Goal: Information Seeking & Learning: Check status

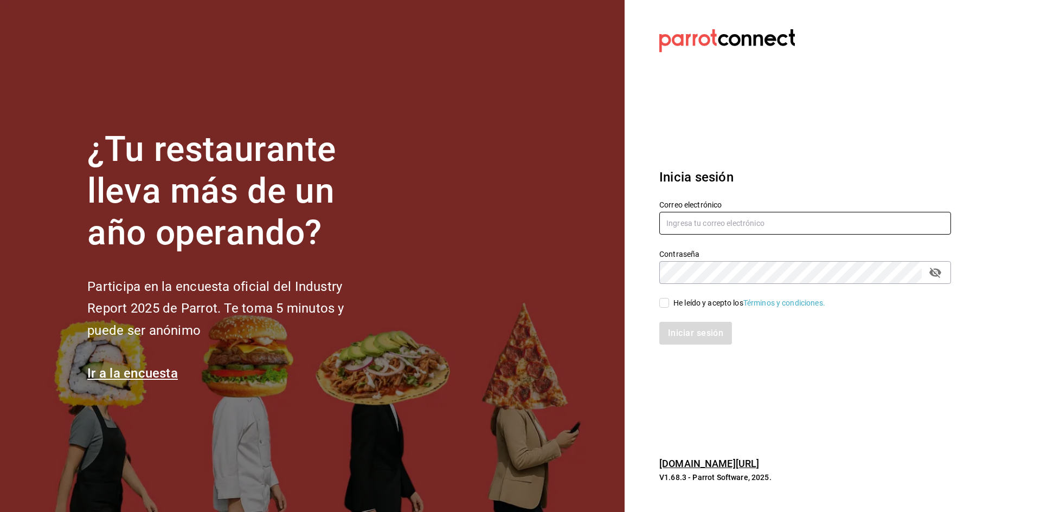
type input "josafat.perez@grupocosteno.com"
click at [663, 299] on input "He leído y acepto los Términos y condiciones." at bounding box center [664, 303] width 10 height 10
checkbox input "true"
click at [677, 346] on div "Inicia sesión Correo electrónico josafat.perez@grupocosteno.com Contraseña Cont…" at bounding box center [805, 256] width 292 height 203
click at [672, 324] on button "Iniciar sesión" at bounding box center [696, 333] width 74 height 23
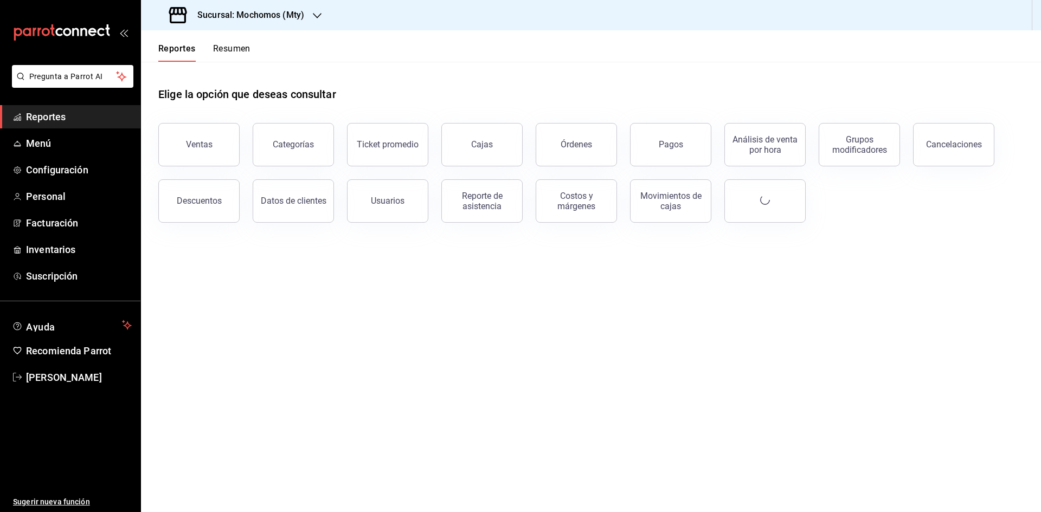
click at [241, 21] on h3 "Sucursal: Mochomos (Mty)" at bounding box center [246, 15] width 115 height 13
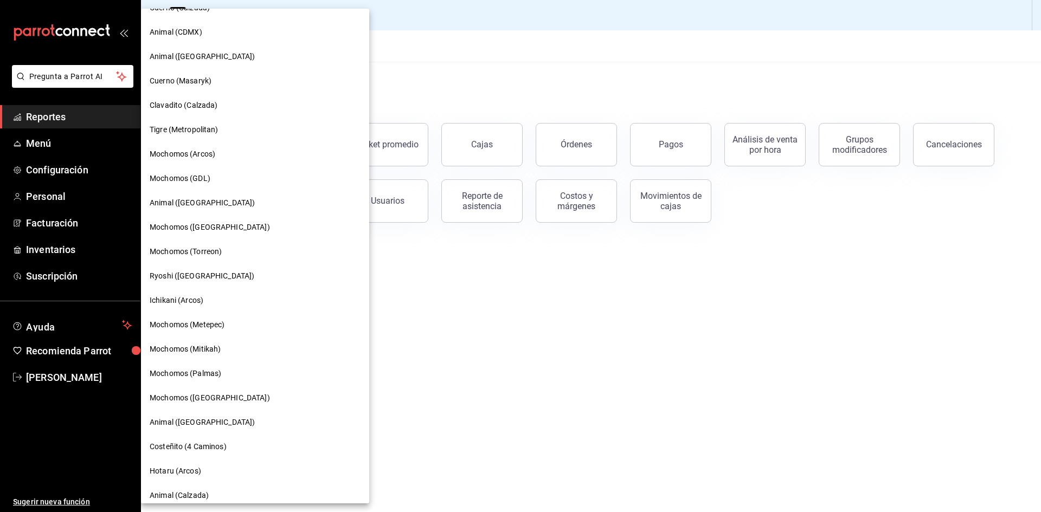
scroll to position [88, 0]
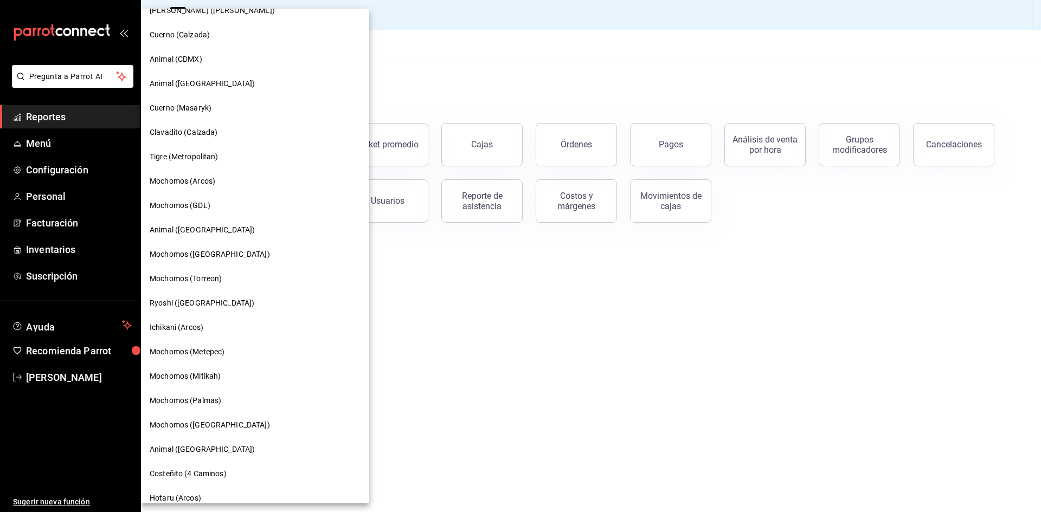
click at [195, 80] on span "Animal ([GEOGRAPHIC_DATA])" at bounding box center [202, 83] width 105 height 11
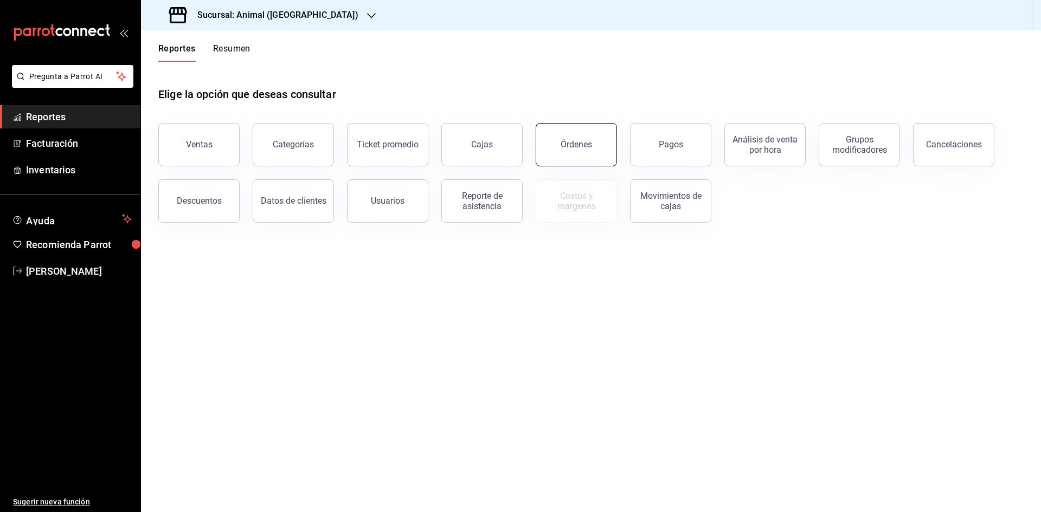
click at [554, 141] on button "Órdenes" at bounding box center [576, 144] width 81 height 43
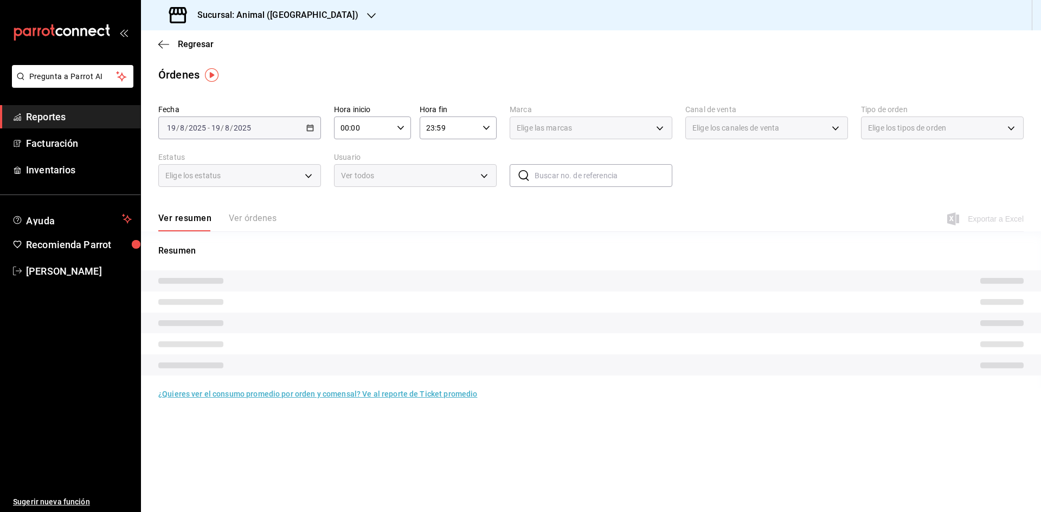
click at [305, 130] on div "[DATE] [DATE] - [DATE] [DATE]" at bounding box center [239, 128] width 163 height 23
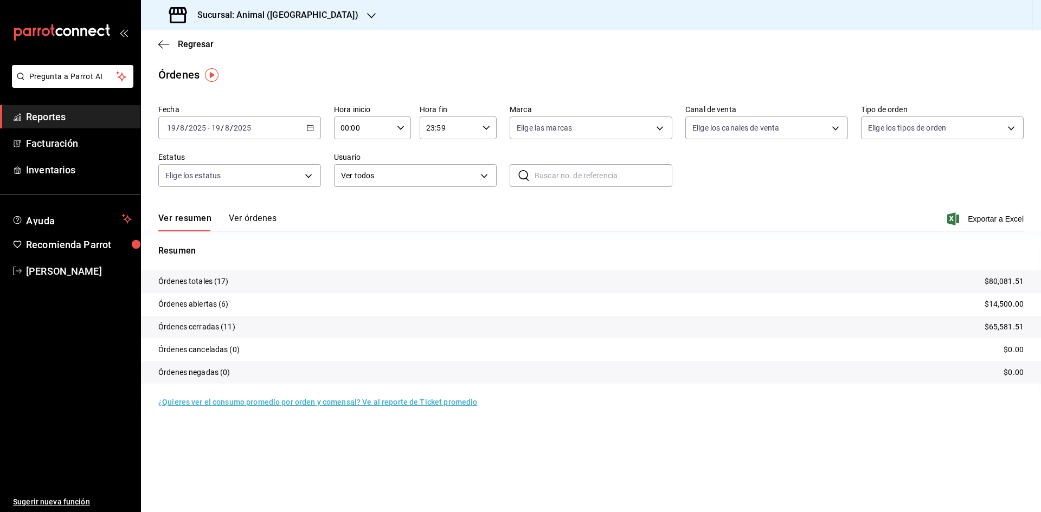
click at [306, 126] on div "[DATE] [DATE] - [DATE] [DATE]" at bounding box center [239, 128] width 163 height 23
click at [200, 286] on span "Rango de fechas" at bounding box center [210, 282] width 84 height 11
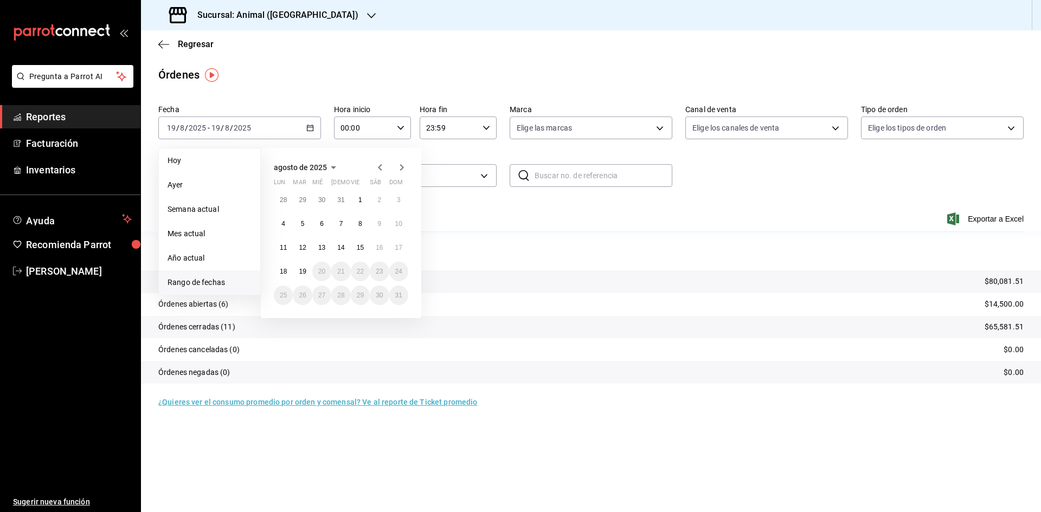
click at [380, 167] on icon "button" at bounding box center [380, 167] width 13 height 13
click at [299, 199] on button "1" at bounding box center [302, 205] width 19 height 20
click at [342, 298] on abbr "31" at bounding box center [340, 300] width 7 height 8
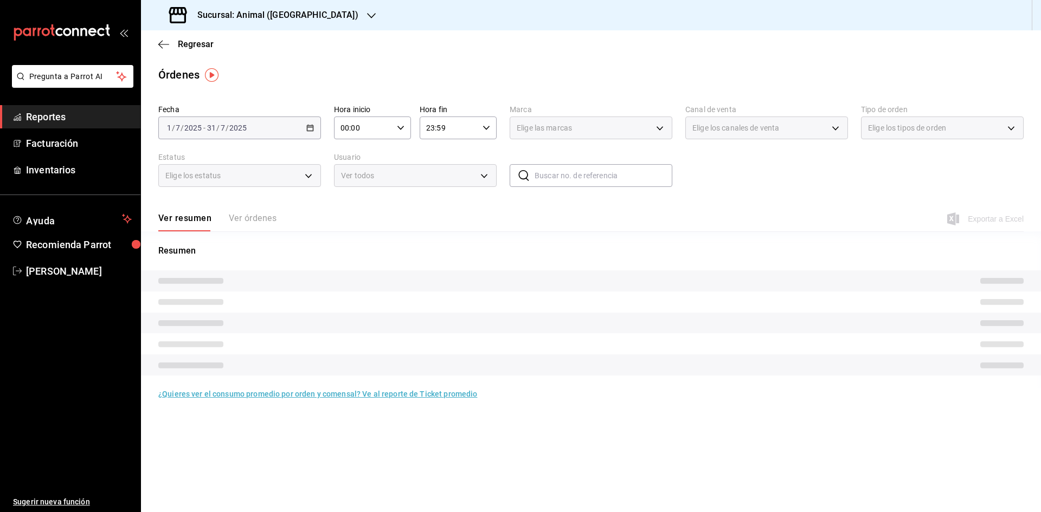
click at [436, 130] on input "23:59" at bounding box center [449, 128] width 59 height 22
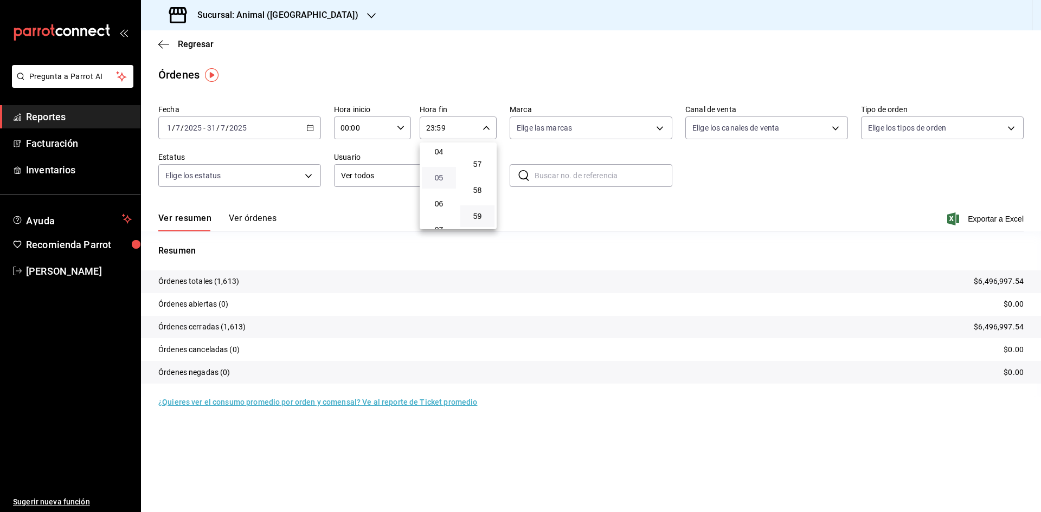
click at [431, 176] on span "05" at bounding box center [438, 177] width 21 height 9
type input "05:59"
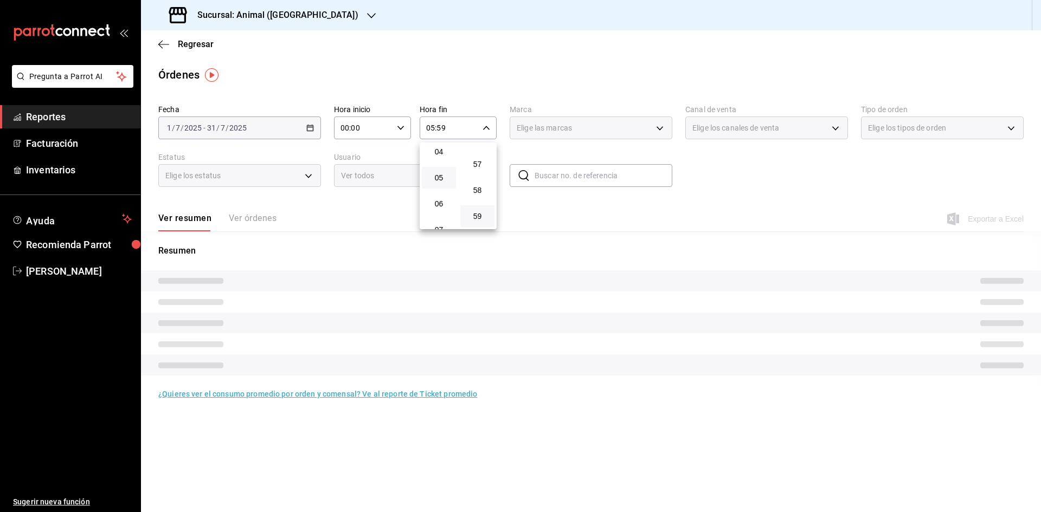
click at [450, 126] on div at bounding box center [520, 256] width 1041 height 512
click at [447, 128] on input "05:59" at bounding box center [449, 128] width 59 height 22
click at [376, 129] on div at bounding box center [520, 256] width 1041 height 512
click at [374, 128] on input "00:00" at bounding box center [363, 128] width 59 height 22
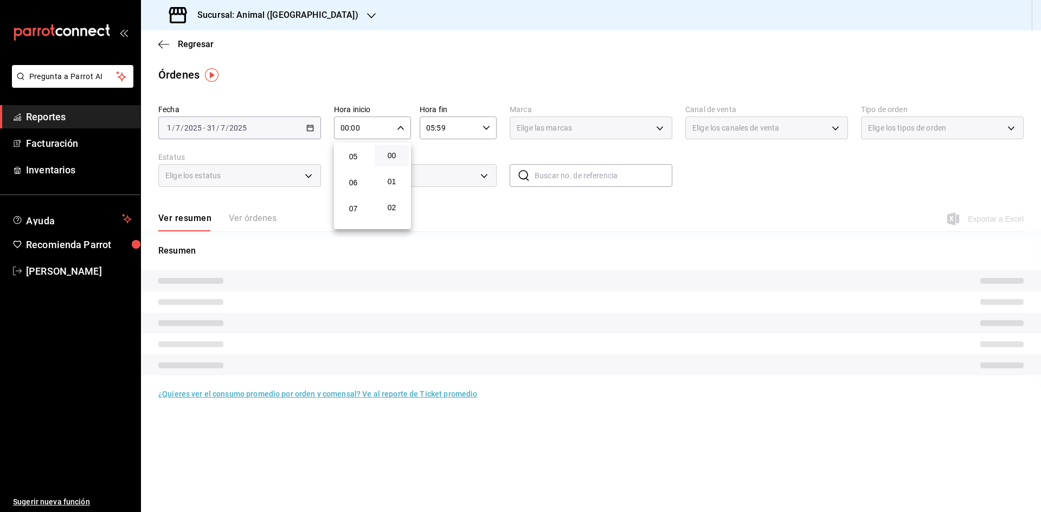
scroll to position [130, 0]
click at [354, 163] on button "05" at bounding box center [353, 156] width 34 height 22
type input "05:00"
click at [351, 155] on span "05" at bounding box center [353, 156] width 21 height 9
click at [435, 97] on div at bounding box center [520, 256] width 1041 height 512
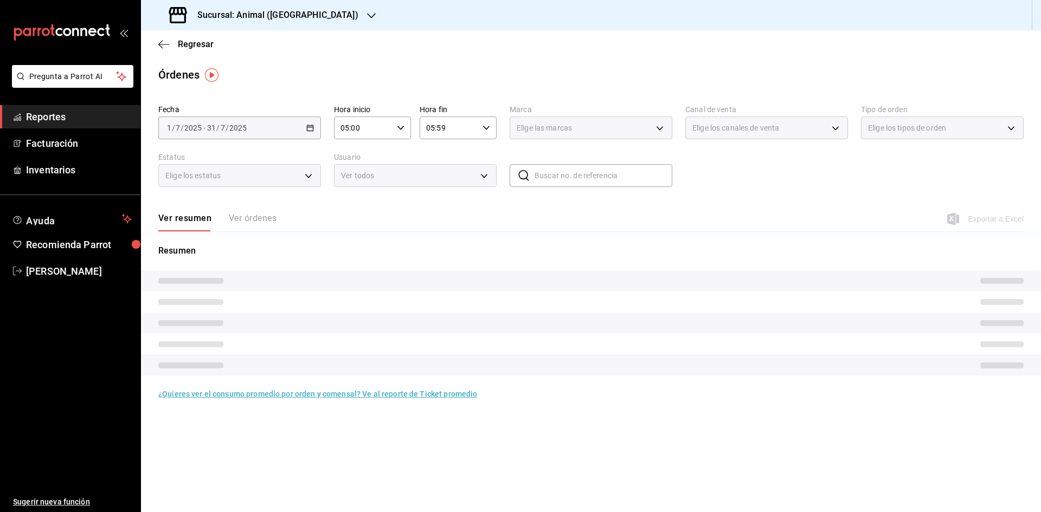
click at [447, 133] on input "05:59" at bounding box center [449, 128] width 59 height 22
click at [477, 152] on span "00" at bounding box center [477, 155] width 21 height 9
type input "05:00"
click at [474, 64] on div at bounding box center [520, 256] width 1041 height 512
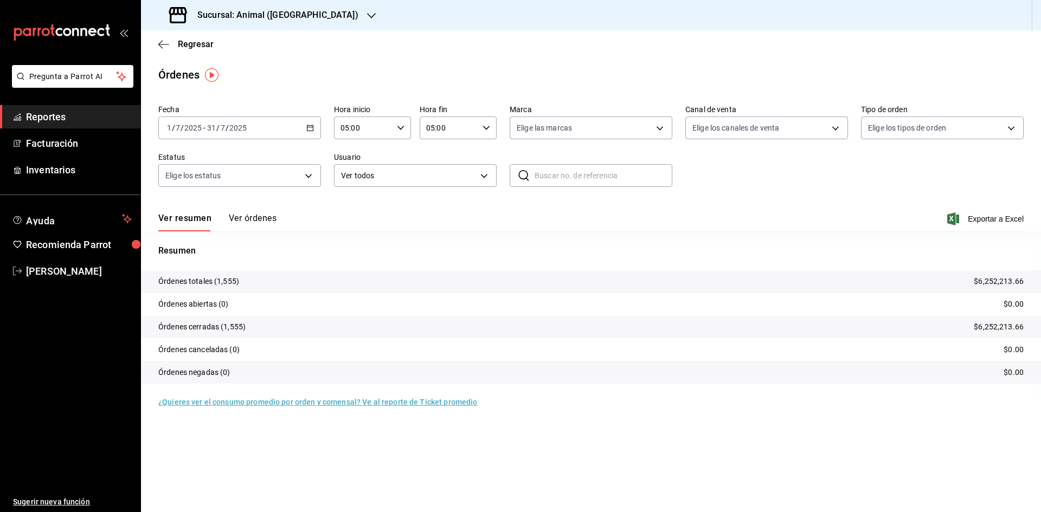
click at [416, 159] on label "Usuario" at bounding box center [415, 157] width 163 height 8
click at [273, 213] on button "Ver órdenes" at bounding box center [253, 222] width 48 height 18
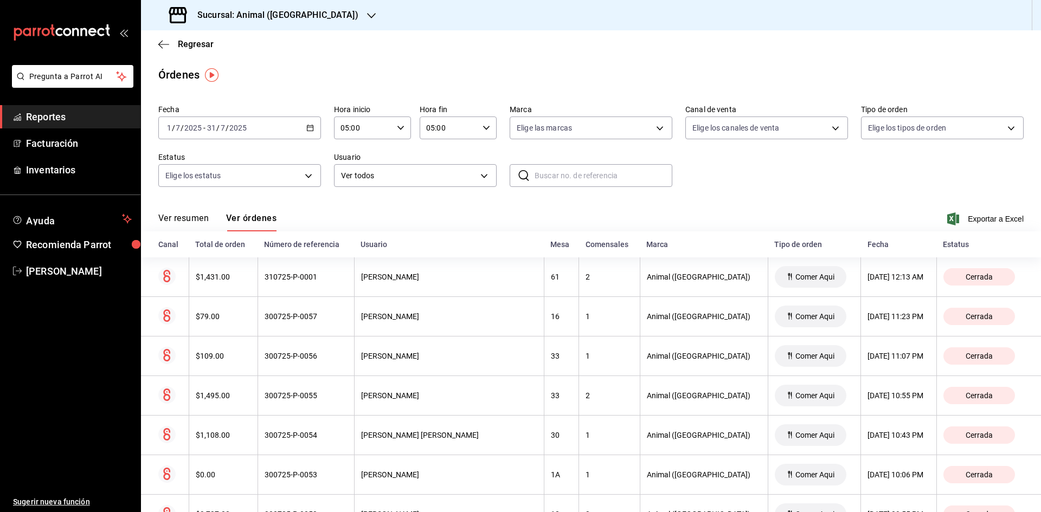
click at [239, 246] on div "Total de orden" at bounding box center [223, 244] width 56 height 9
click at [991, 223] on span "Exportar a Excel" at bounding box center [986, 219] width 74 height 13
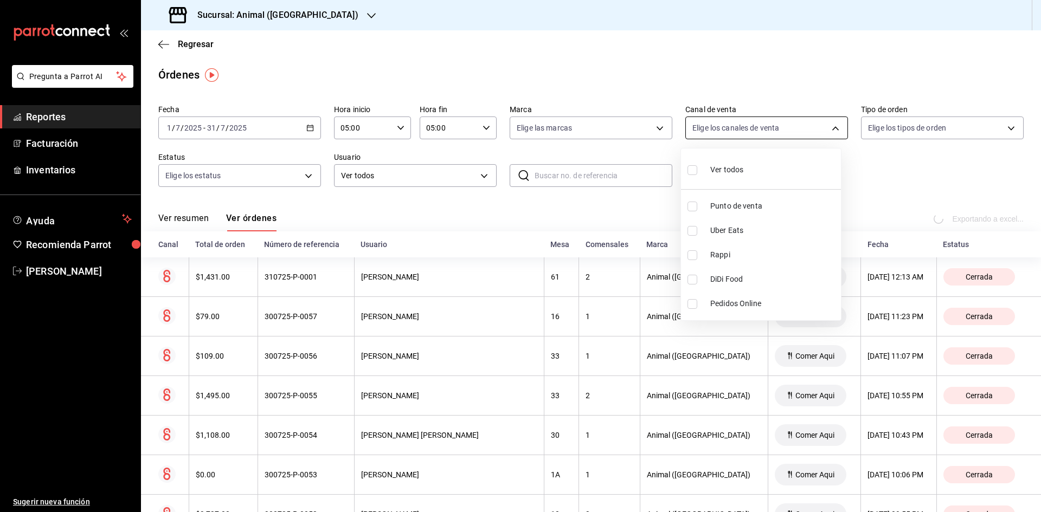
click at [739, 127] on body "Pregunta a Parrot AI Reportes Facturación Inventarios Ayuda Recomienda Parrot […" at bounding box center [520, 256] width 1041 height 512
click at [767, 79] on div at bounding box center [520, 256] width 1041 height 512
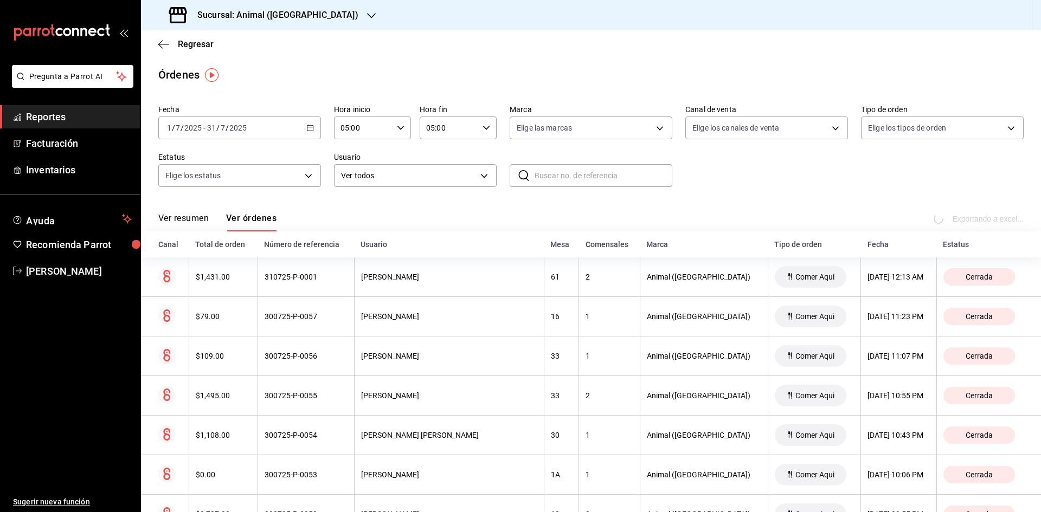
click at [897, 143] on div "Fecha [DATE] [DATE] - [DATE] [DATE] Hora inicio 05:00 Hora inicio Hora fin 05:0…" at bounding box center [590, 150] width 865 height 100
click at [898, 130] on body "Pregunta a Parrot AI Reportes Facturación Inventarios Ayuda Recomienda Parrot […" at bounding box center [520, 256] width 1041 height 512
click at [812, 78] on div at bounding box center [520, 256] width 1041 height 512
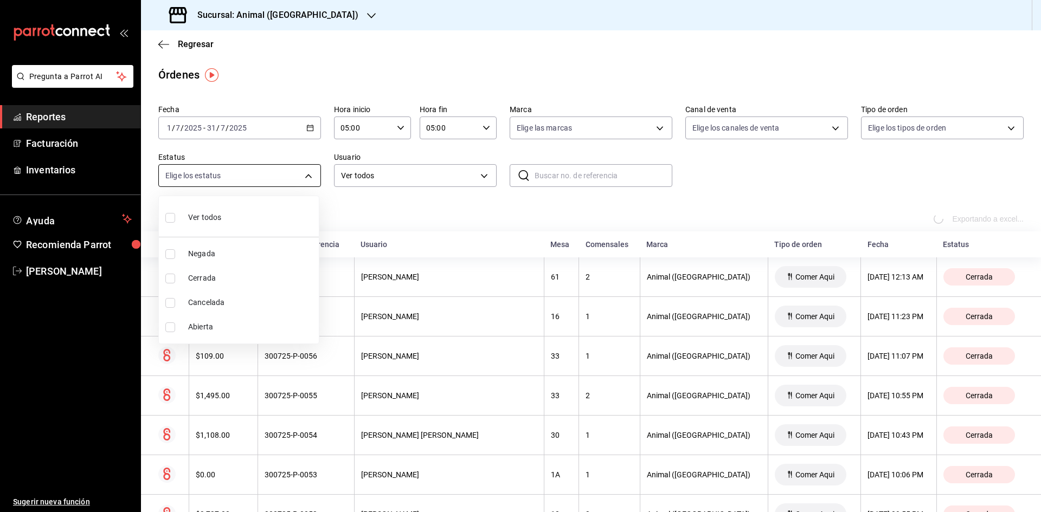
click at [262, 169] on body "Pregunta a Parrot AI Reportes Facturación Inventarios Ayuda Recomienda Parrot […" at bounding box center [520, 256] width 1041 height 512
click at [262, 166] on div at bounding box center [520, 256] width 1041 height 512
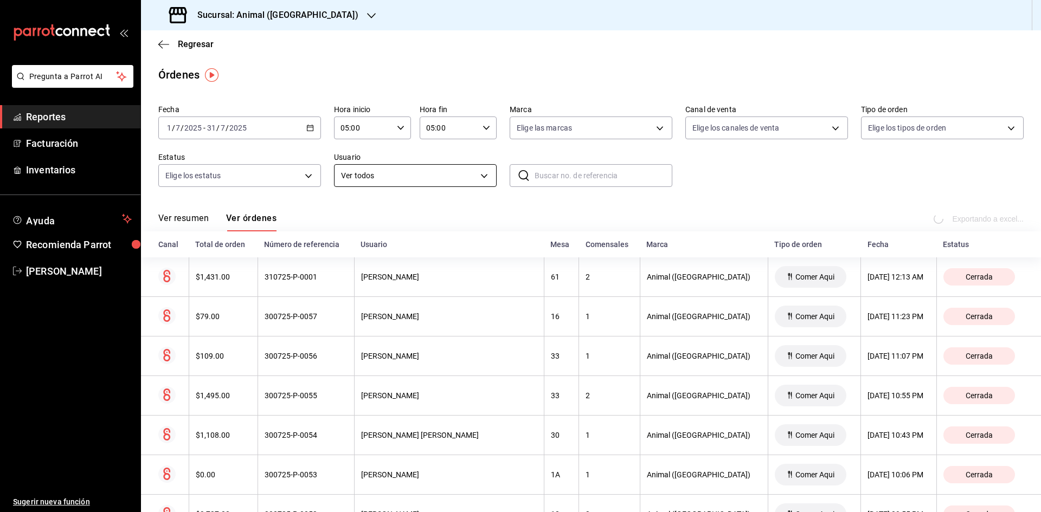
click at [372, 177] on body "Pregunta a Parrot AI Reportes Facturación Inventarios Ayuda Recomienda Parrot […" at bounding box center [520, 256] width 1041 height 512
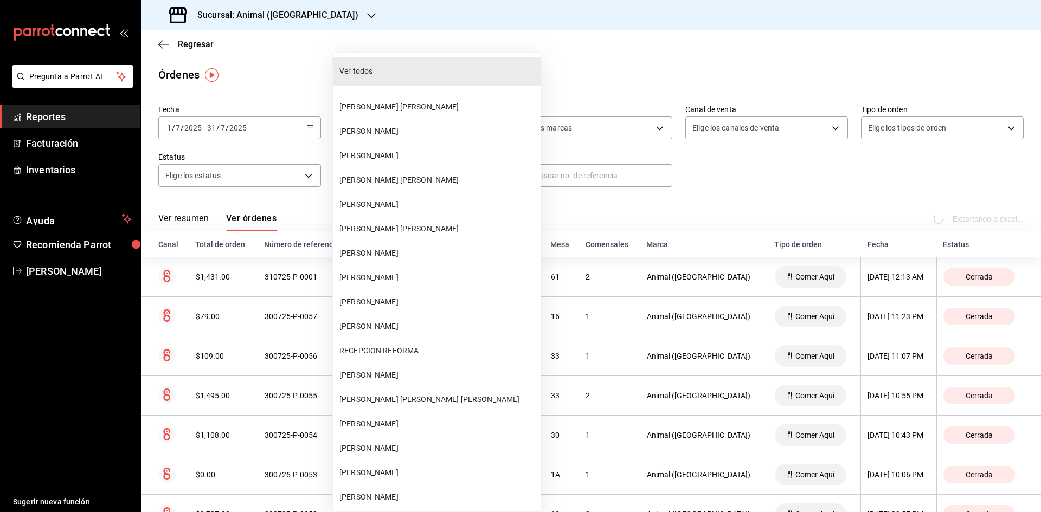
click at [683, 204] on div at bounding box center [520, 256] width 1041 height 512
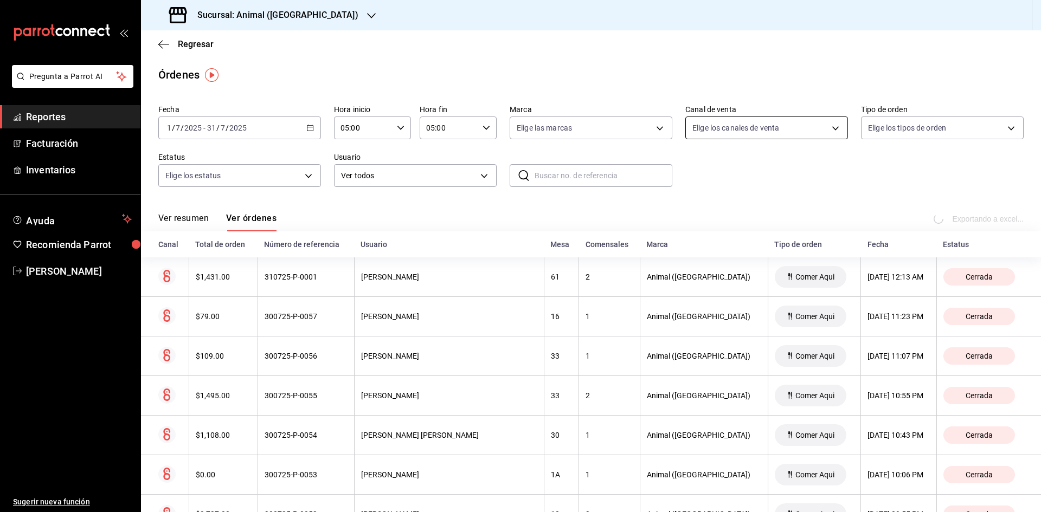
click at [739, 133] on body "Pregunta a Parrot AI Reportes Facturación Inventarios Ayuda Recomienda Parrot […" at bounding box center [520, 256] width 1041 height 512
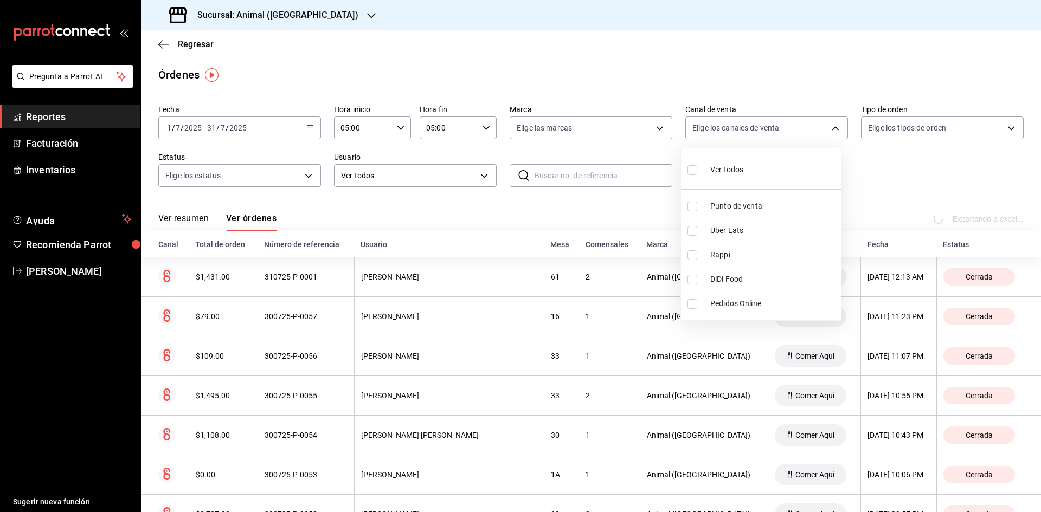
click at [877, 194] on div at bounding box center [520, 256] width 1041 height 512
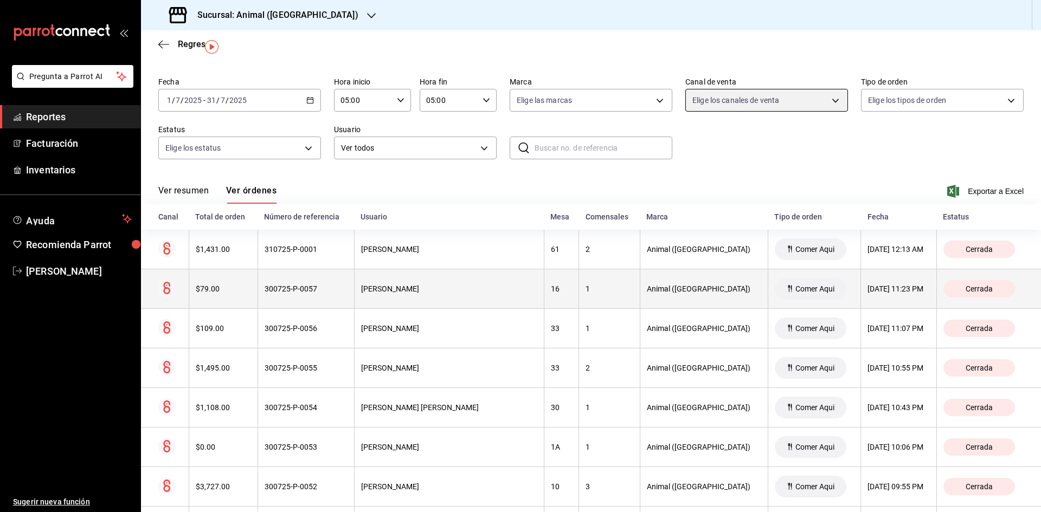
scroll to position [28, 0]
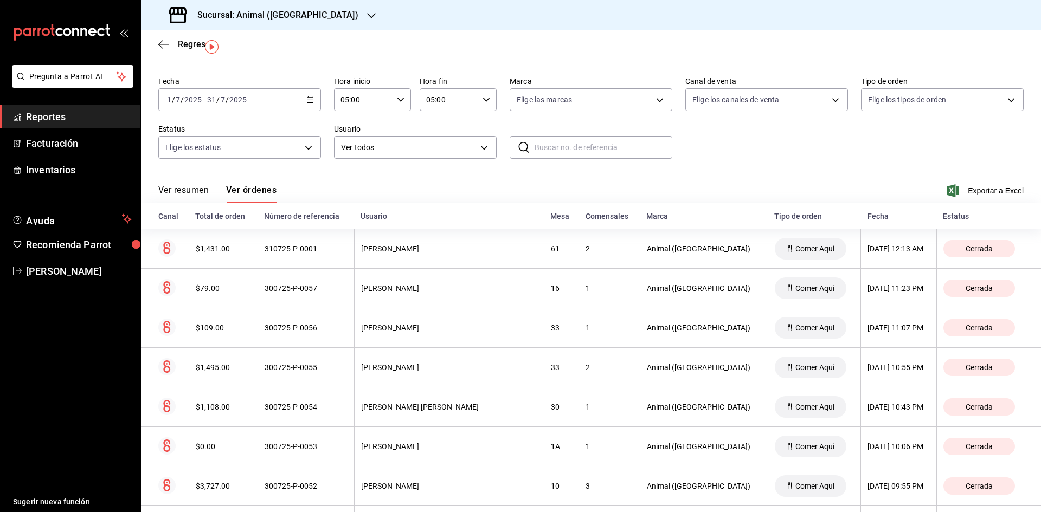
click at [299, 99] on div "[DATE] [DATE] - [DATE] [DATE]" at bounding box center [239, 99] width 163 height 23
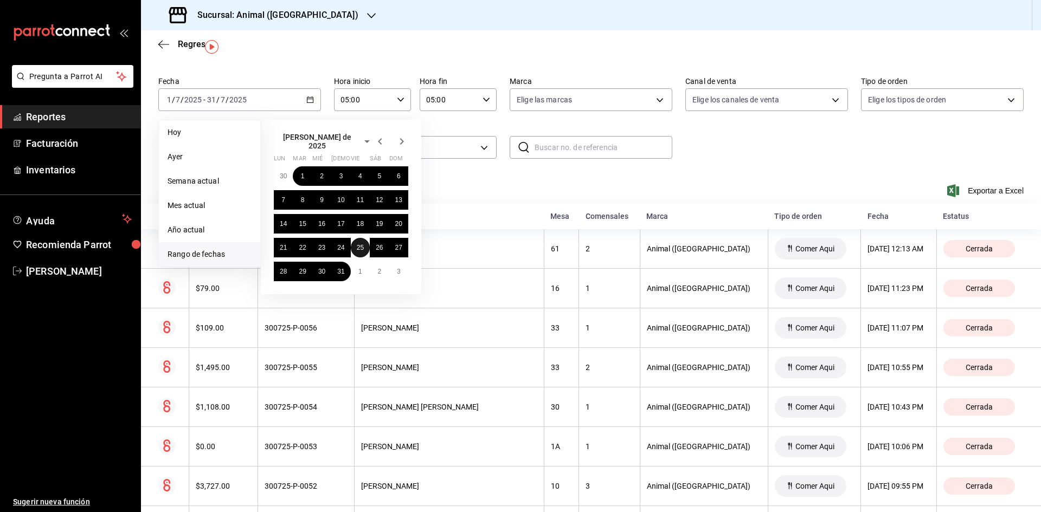
click at [354, 243] on button "25" at bounding box center [360, 248] width 19 height 20
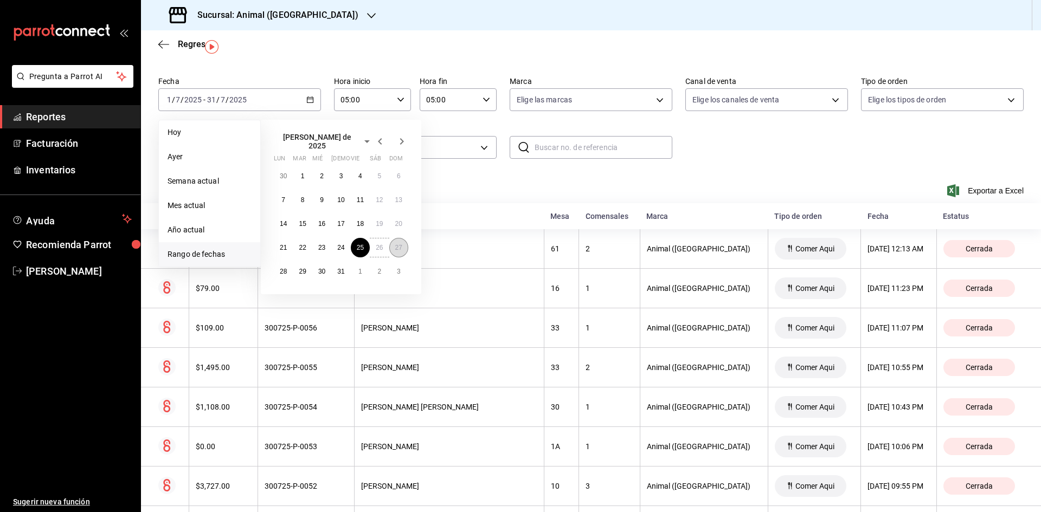
click at [402, 244] on button "27" at bounding box center [398, 248] width 19 height 20
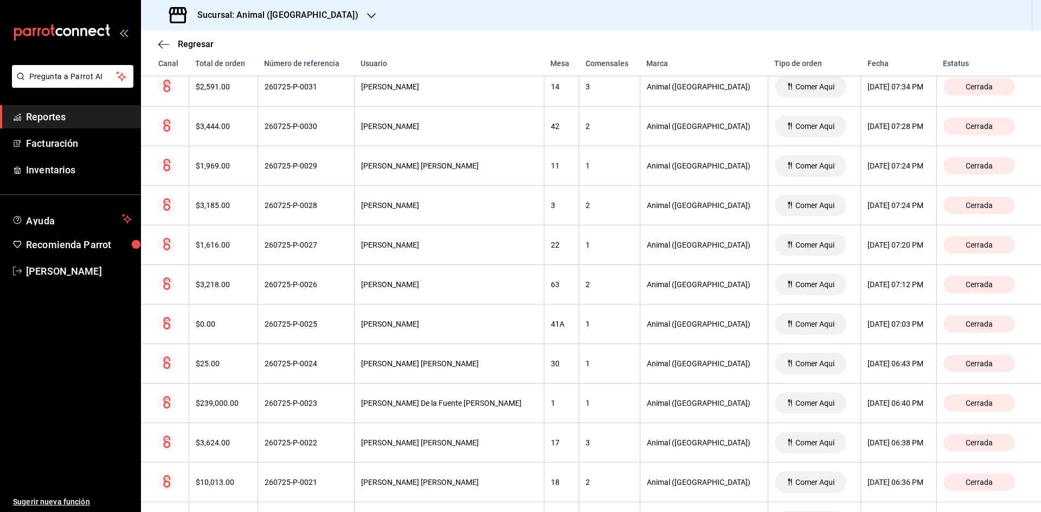
scroll to position [809, 0]
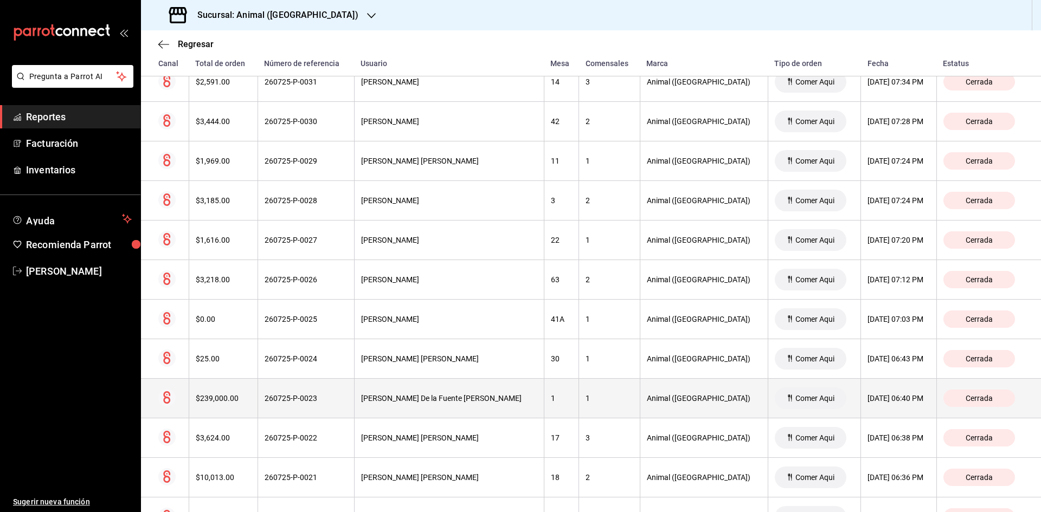
click at [310, 397] on div "260725-P-0023" at bounding box center [306, 398] width 83 height 9
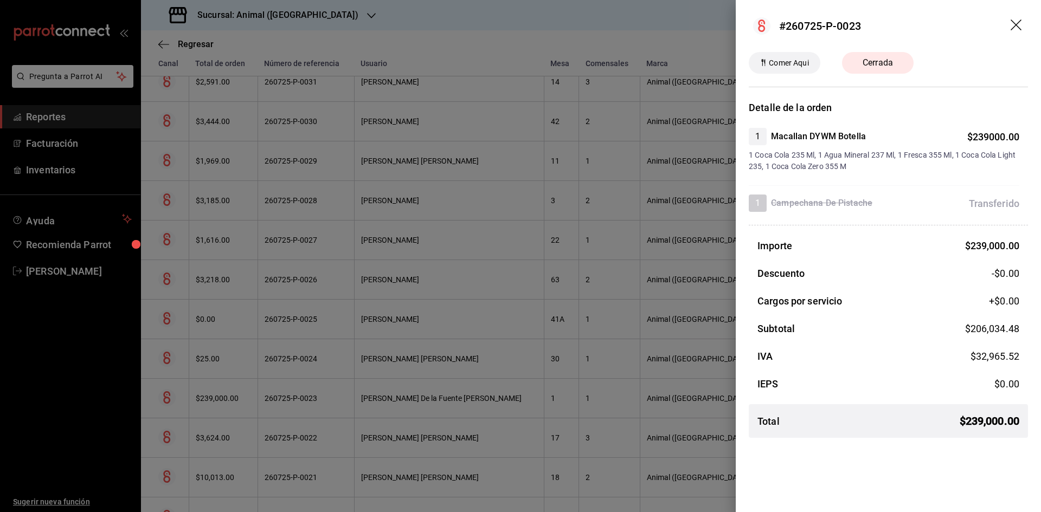
click at [299, 245] on div at bounding box center [520, 256] width 1041 height 512
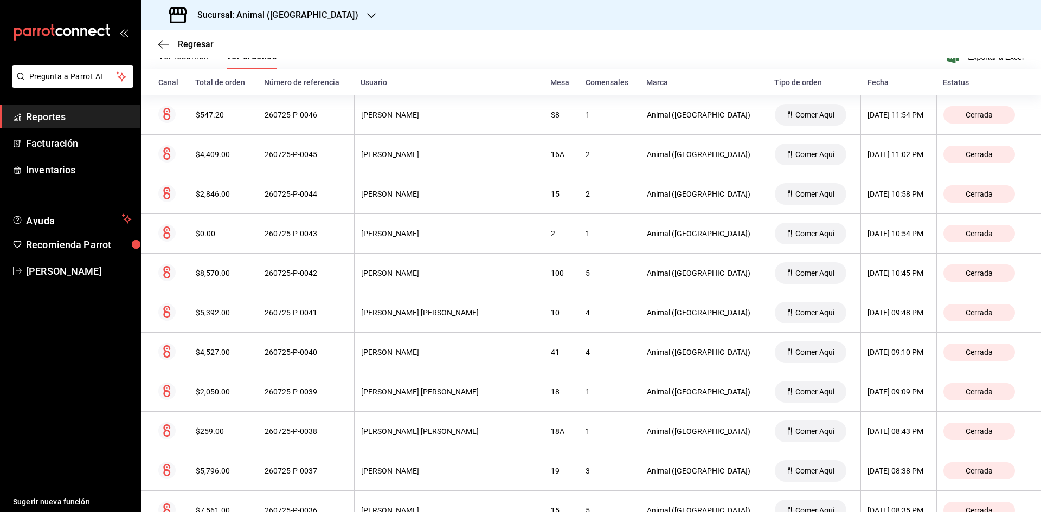
scroll to position [0, 0]
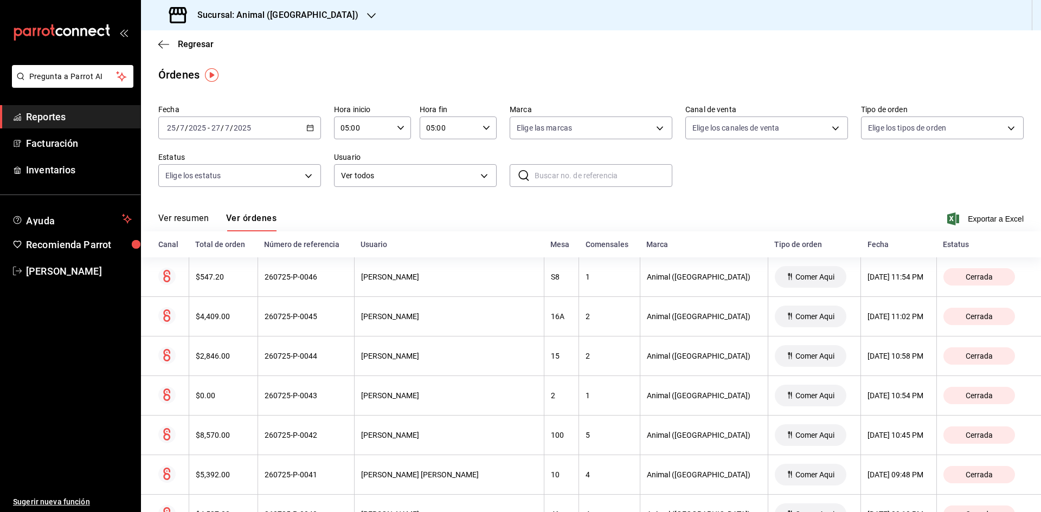
click at [298, 123] on div "[DATE] [DATE] - [DATE] [DATE]" at bounding box center [239, 128] width 163 height 23
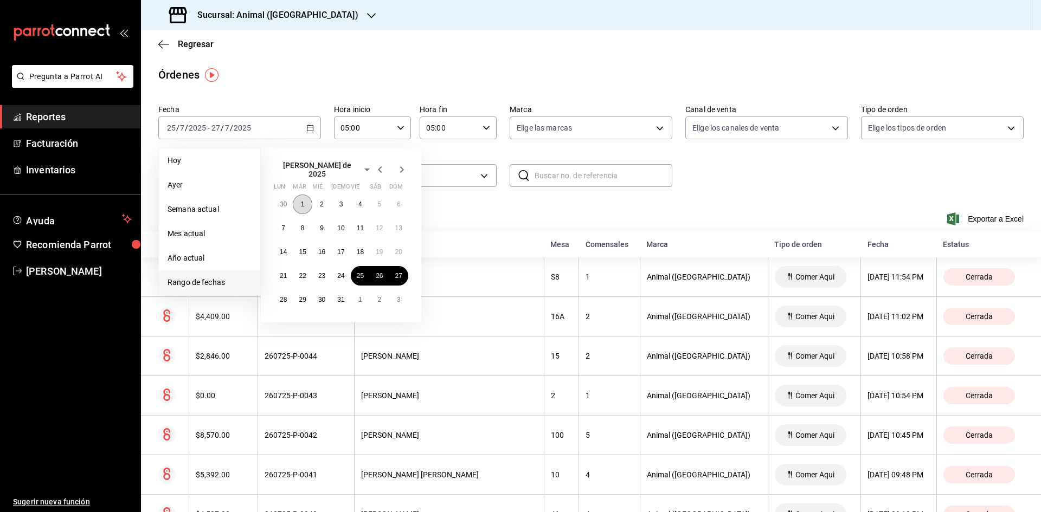
click at [308, 199] on button "1" at bounding box center [302, 205] width 19 height 20
click at [395, 199] on button "6" at bounding box center [398, 205] width 19 height 20
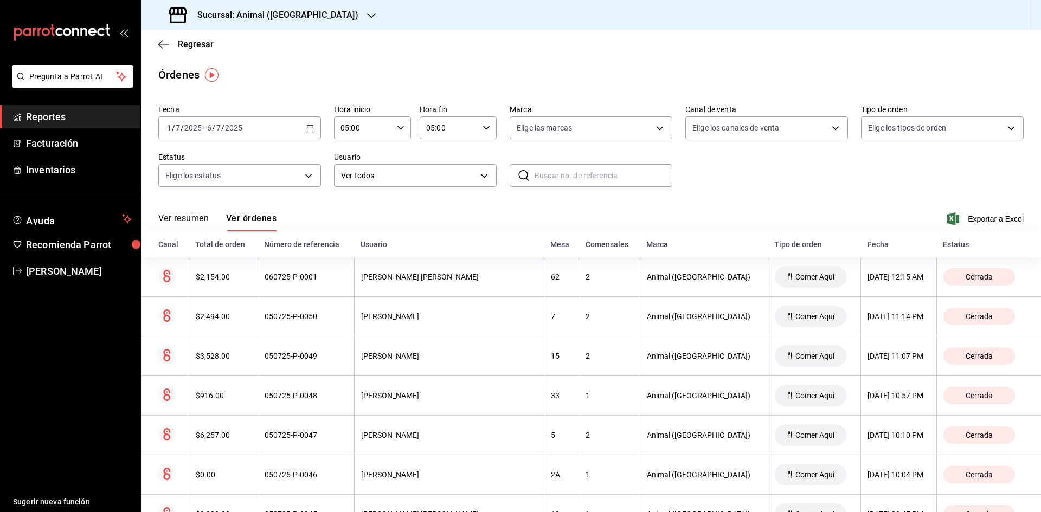
click at [304, 128] on div "[DATE] [DATE] - [DATE] [DATE]" at bounding box center [239, 128] width 163 height 23
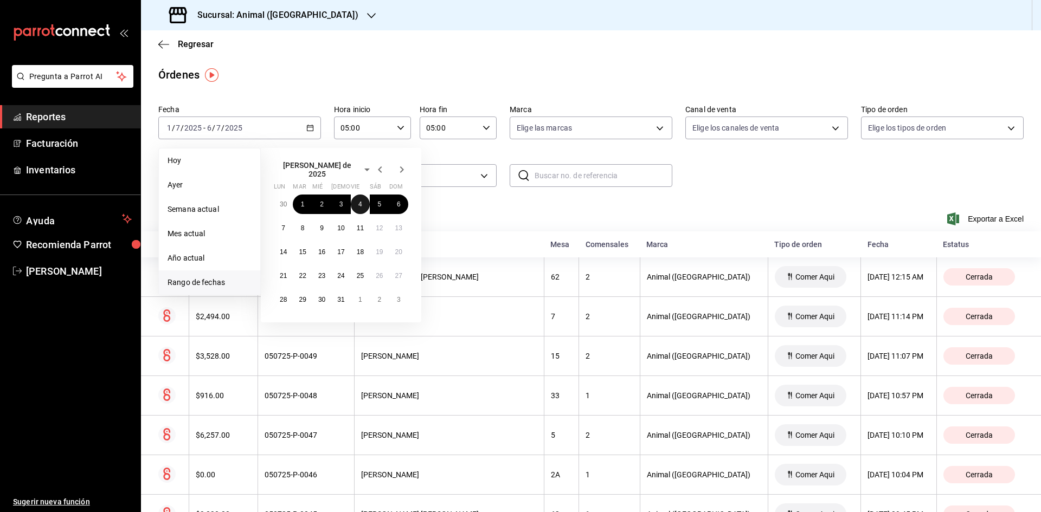
click at [358, 197] on button "4" at bounding box center [360, 205] width 19 height 20
click at [407, 201] on button "6" at bounding box center [398, 205] width 19 height 20
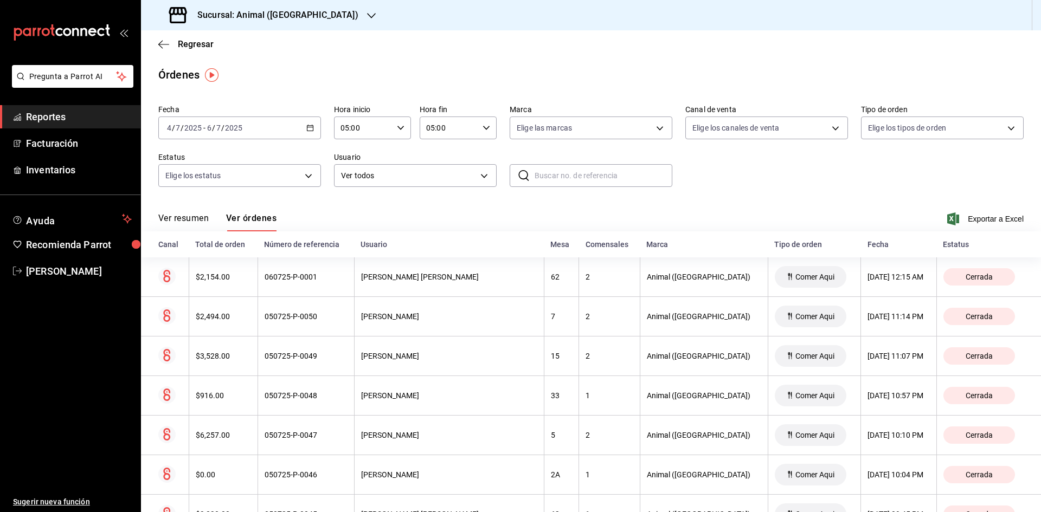
click at [242, 126] on div "[DATE] [DATE]" at bounding box center [224, 128] width 38 height 9
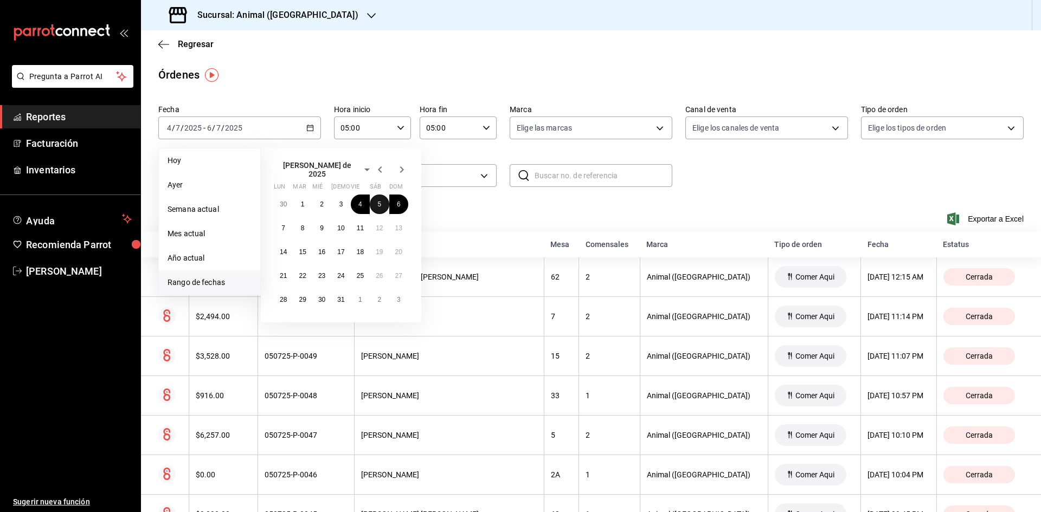
click at [379, 201] on abbr "5" at bounding box center [379, 205] width 4 height 8
click at [393, 199] on button "6" at bounding box center [398, 205] width 19 height 20
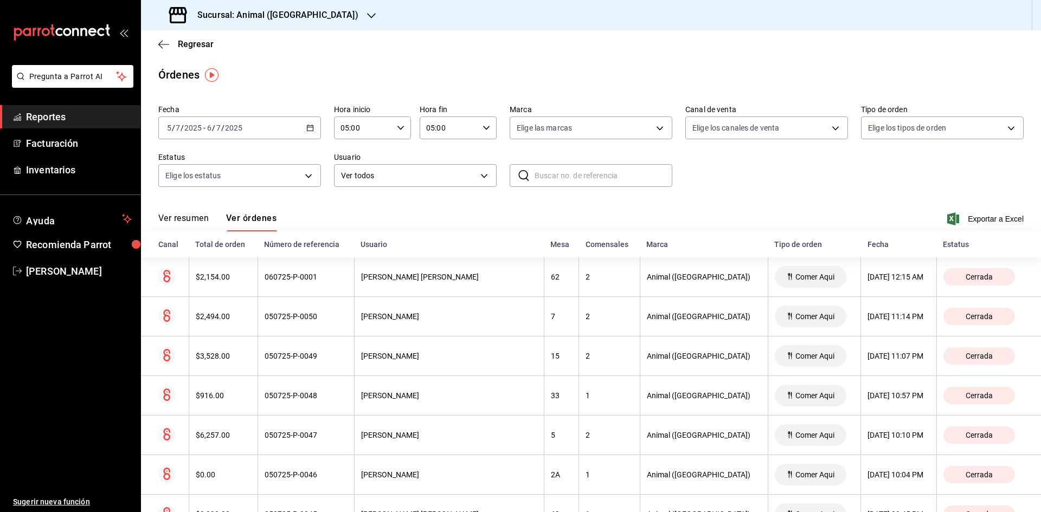
click at [867, 244] on div "Fecha" at bounding box center [898, 244] width 63 height 9
click at [262, 126] on div "[DATE] [DATE] - [DATE] [DATE]" at bounding box center [239, 128] width 163 height 23
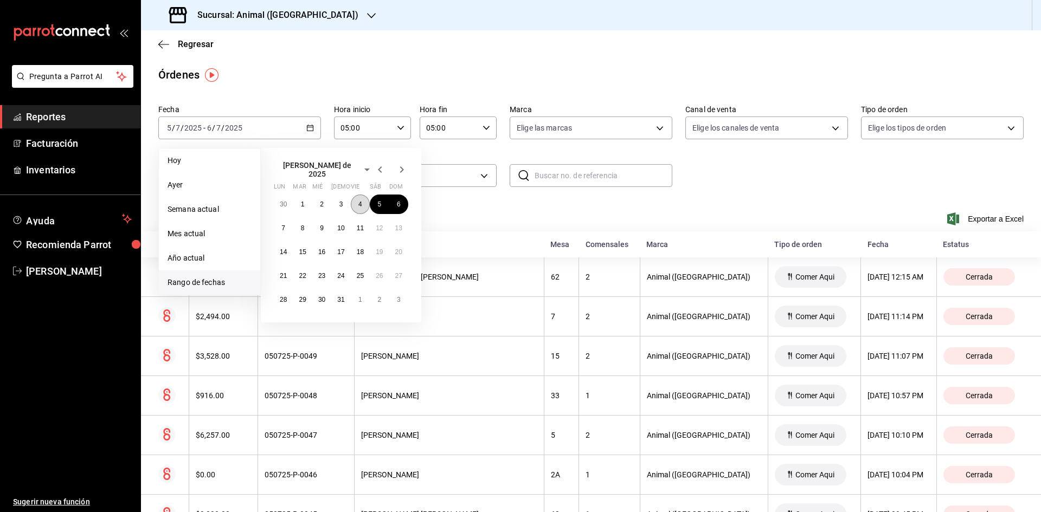
click at [365, 205] on button "4" at bounding box center [360, 205] width 19 height 20
click at [381, 201] on abbr "5" at bounding box center [379, 205] width 4 height 8
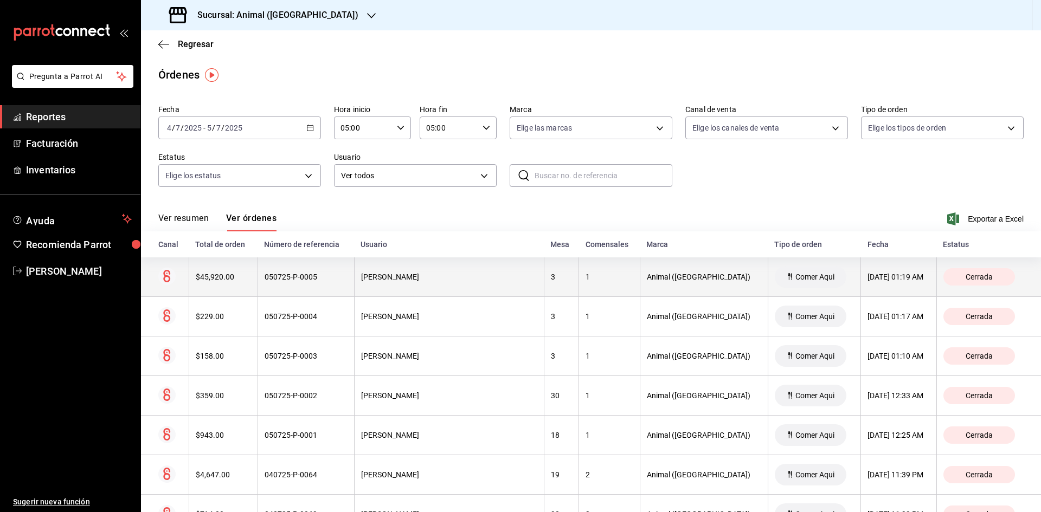
click at [289, 280] on div "050725-P-0005" at bounding box center [306, 277] width 83 height 9
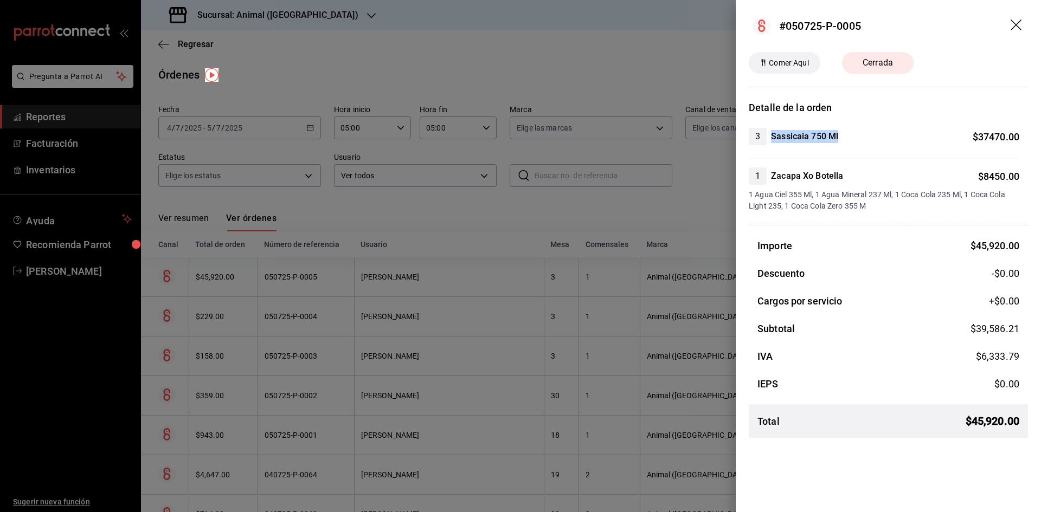
drag, startPoint x: 840, startPoint y: 134, endPoint x: 773, endPoint y: 138, distance: 67.8
click at [773, 138] on div "3 Sassicaia 750 Ml $ 37470.00" at bounding box center [884, 136] width 271 height 17
click at [853, 142] on div "3 Sassicaia 750 Ml $ 37470.00" at bounding box center [884, 136] width 271 height 17
click at [339, 276] on div at bounding box center [520, 256] width 1041 height 512
